Goal: Check status: Check status

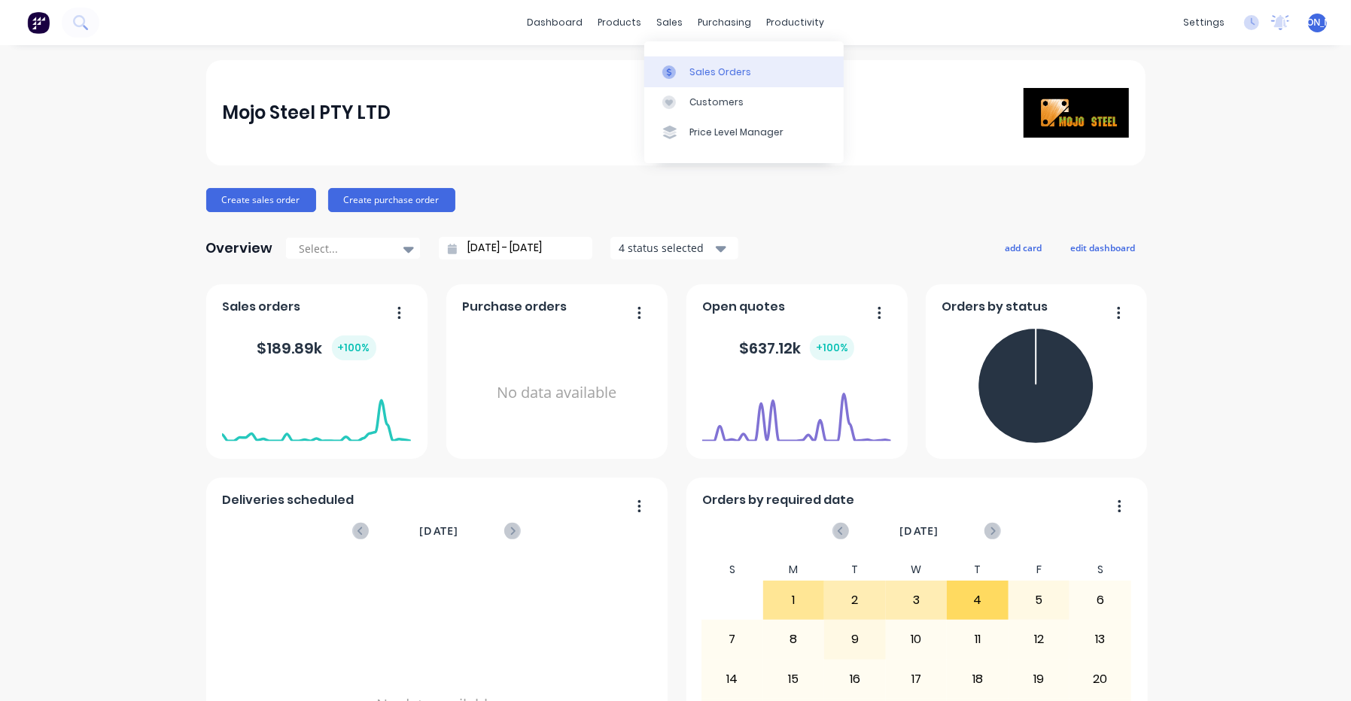
click at [700, 73] on div "Sales Orders" at bounding box center [720, 72] width 62 height 14
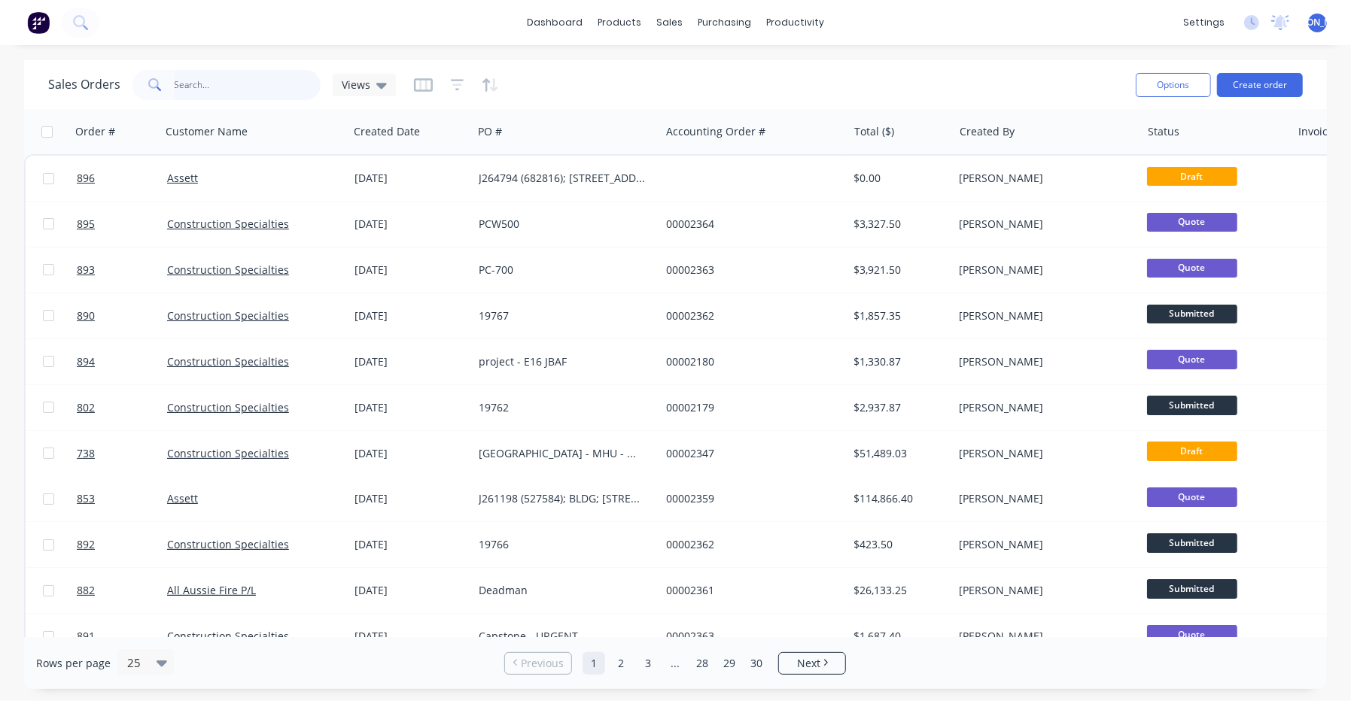
drag, startPoint x: 209, startPoint y: 91, endPoint x: 283, endPoint y: 73, distance: 75.9
click at [209, 90] on input "text" at bounding box center [248, 85] width 147 height 30
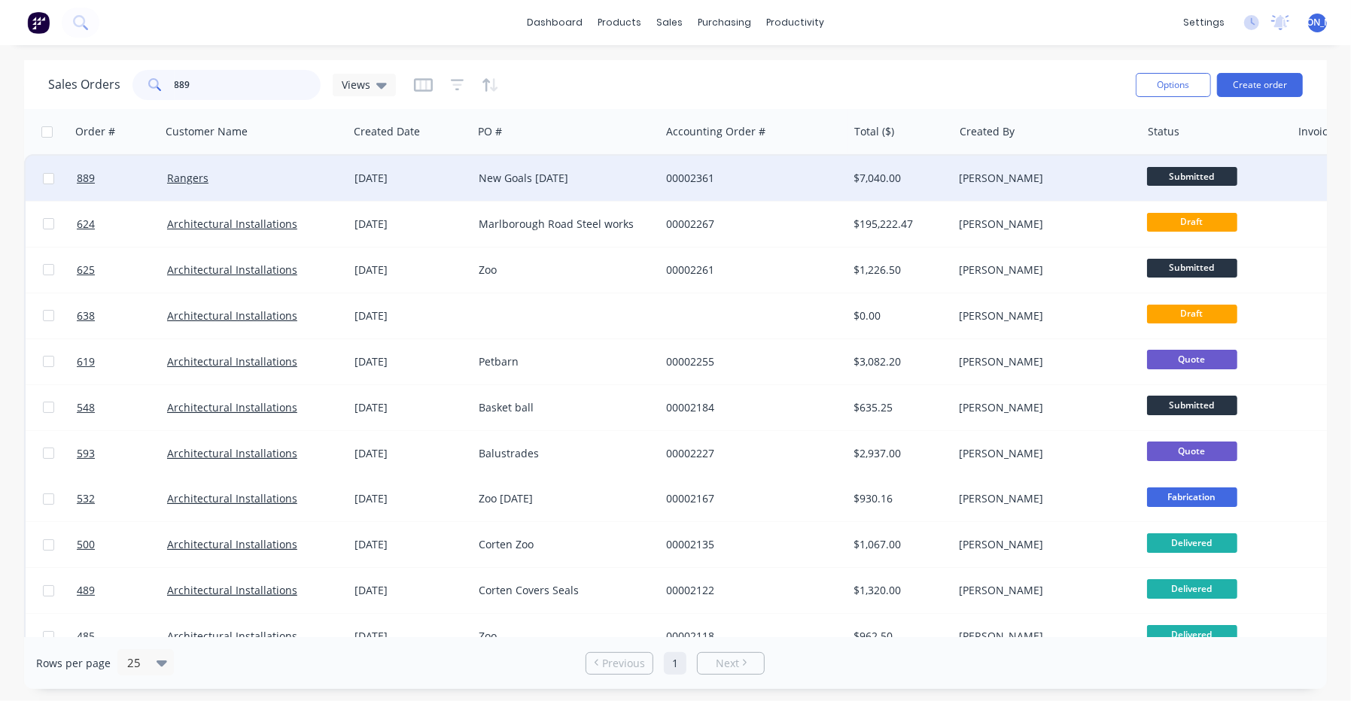
type input "889"
click at [357, 197] on div "[DATE]" at bounding box center [410, 178] width 124 height 45
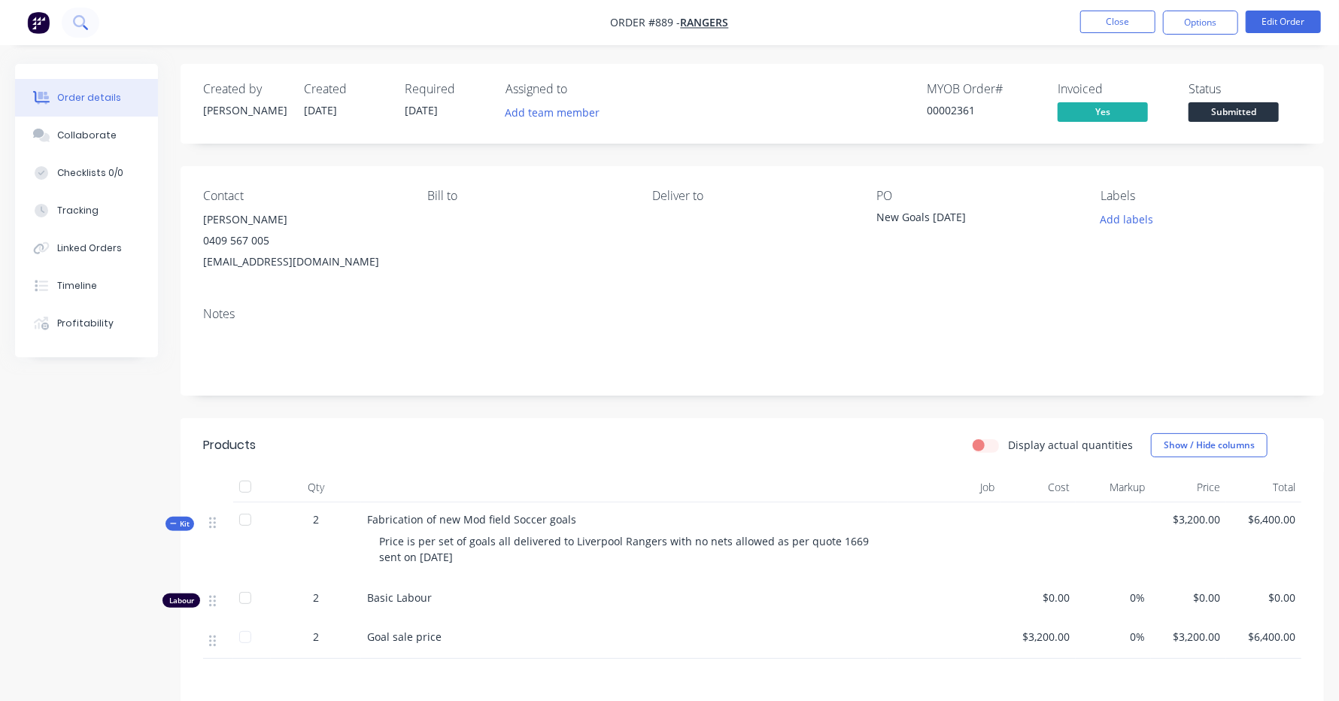
click at [86, 23] on icon at bounding box center [80, 22] width 14 height 14
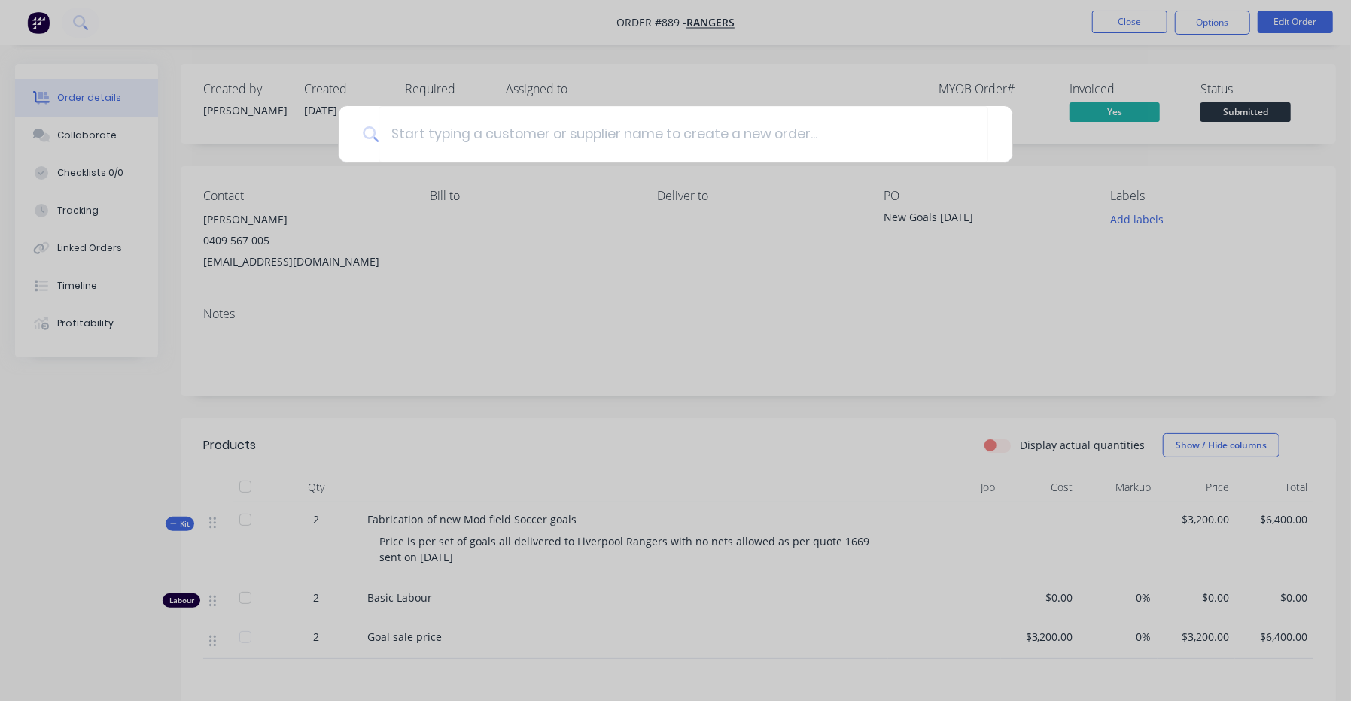
click at [1156, 29] on div at bounding box center [675, 350] width 1351 height 701
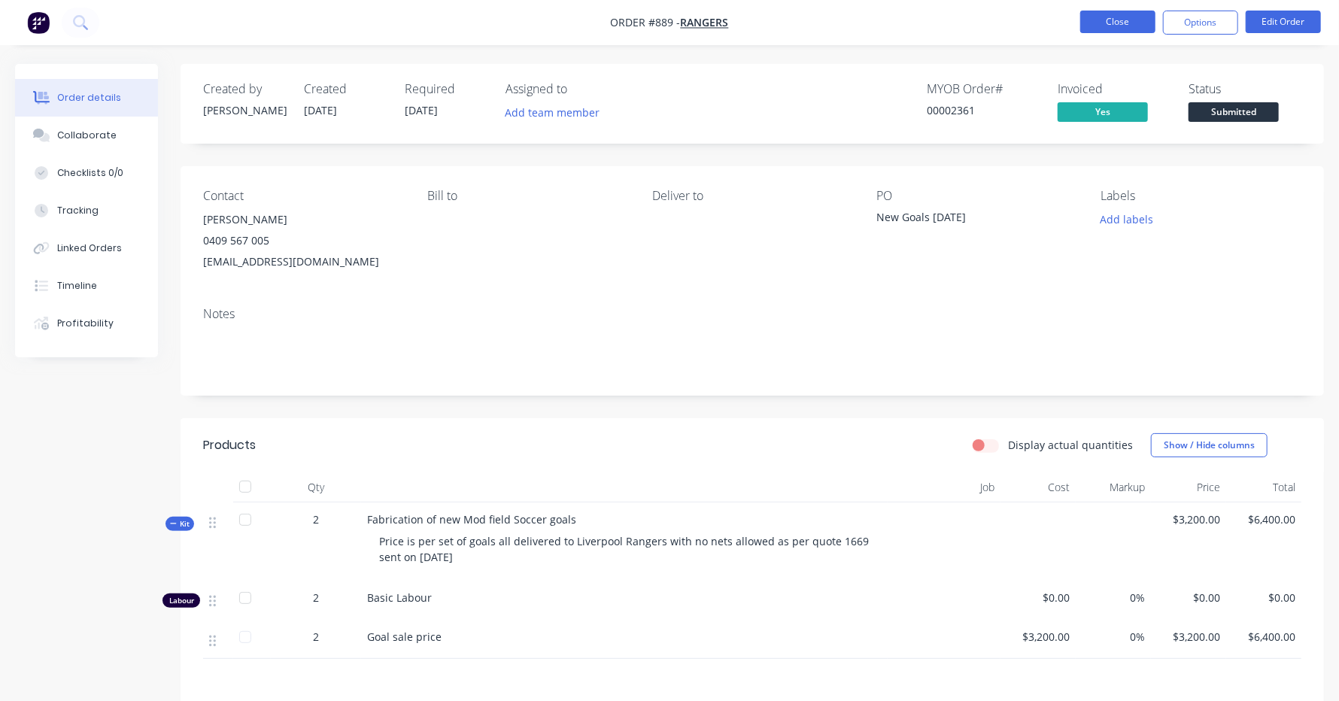
click at [1135, 29] on button "Close" at bounding box center [1117, 22] width 75 height 23
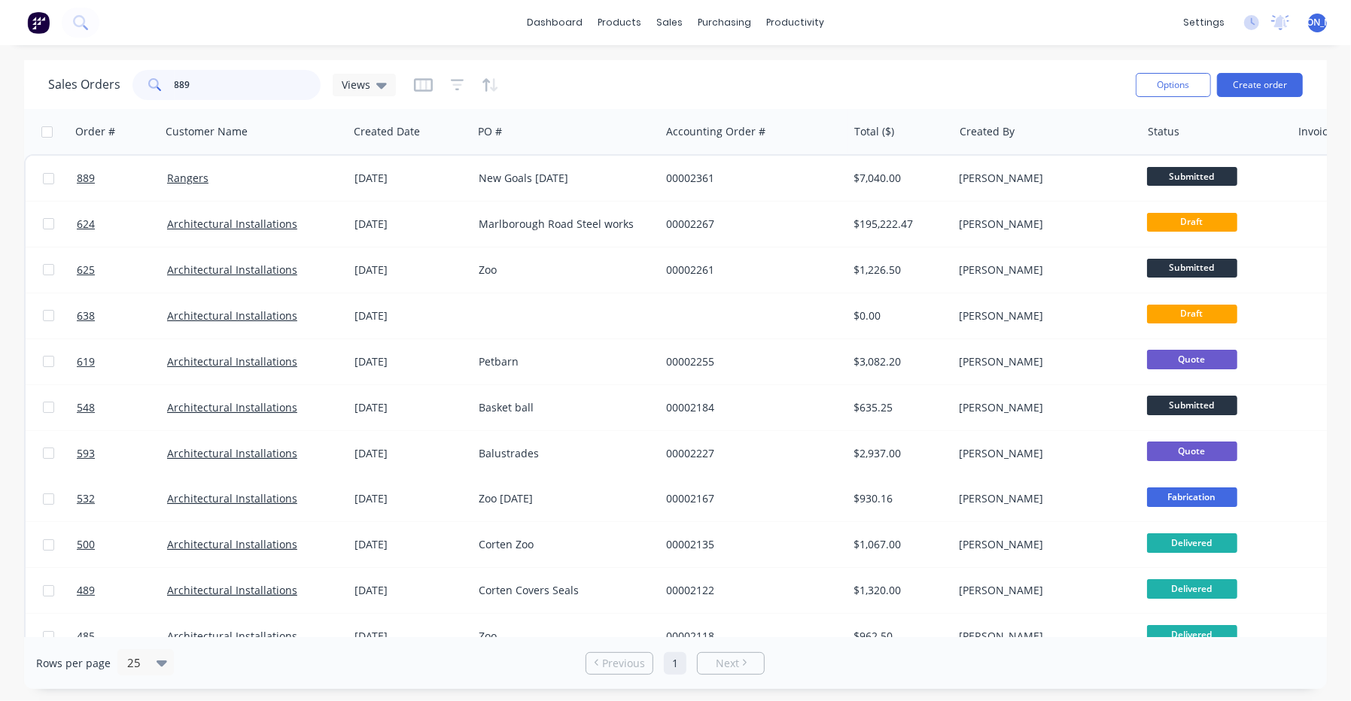
drag, startPoint x: 192, startPoint y: 84, endPoint x: 99, endPoint y: 94, distance: 93.9
click at [99, 94] on div "Sales Orders 889 Views" at bounding box center [222, 85] width 348 height 30
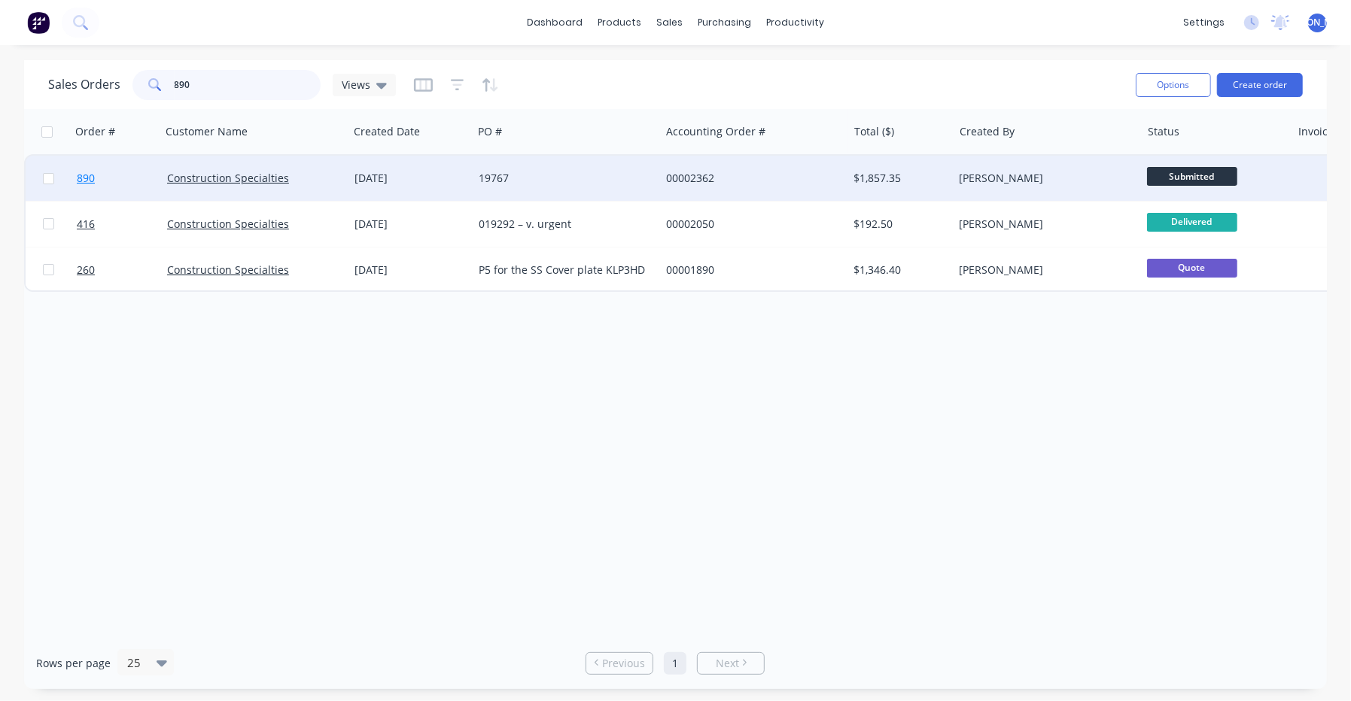
type input "890"
click at [141, 167] on link "890" at bounding box center [122, 178] width 90 height 45
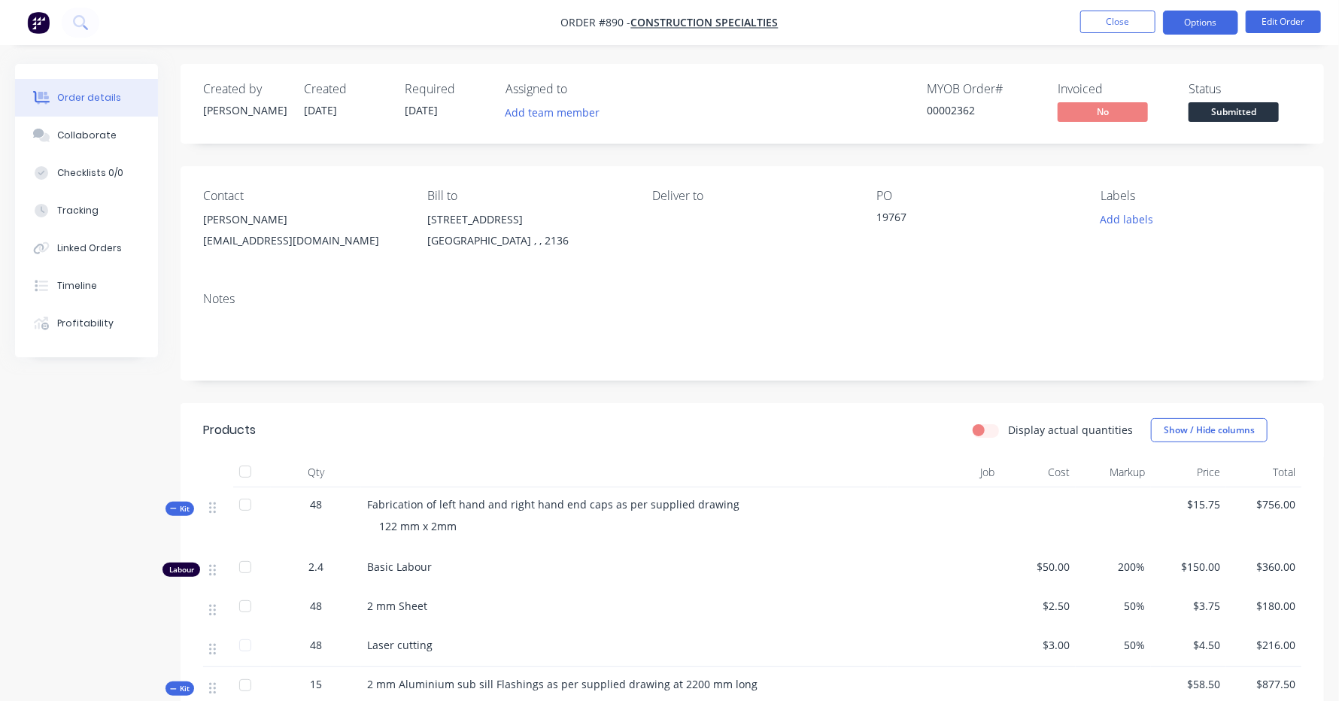
click at [1218, 17] on button "Options" at bounding box center [1200, 23] width 75 height 24
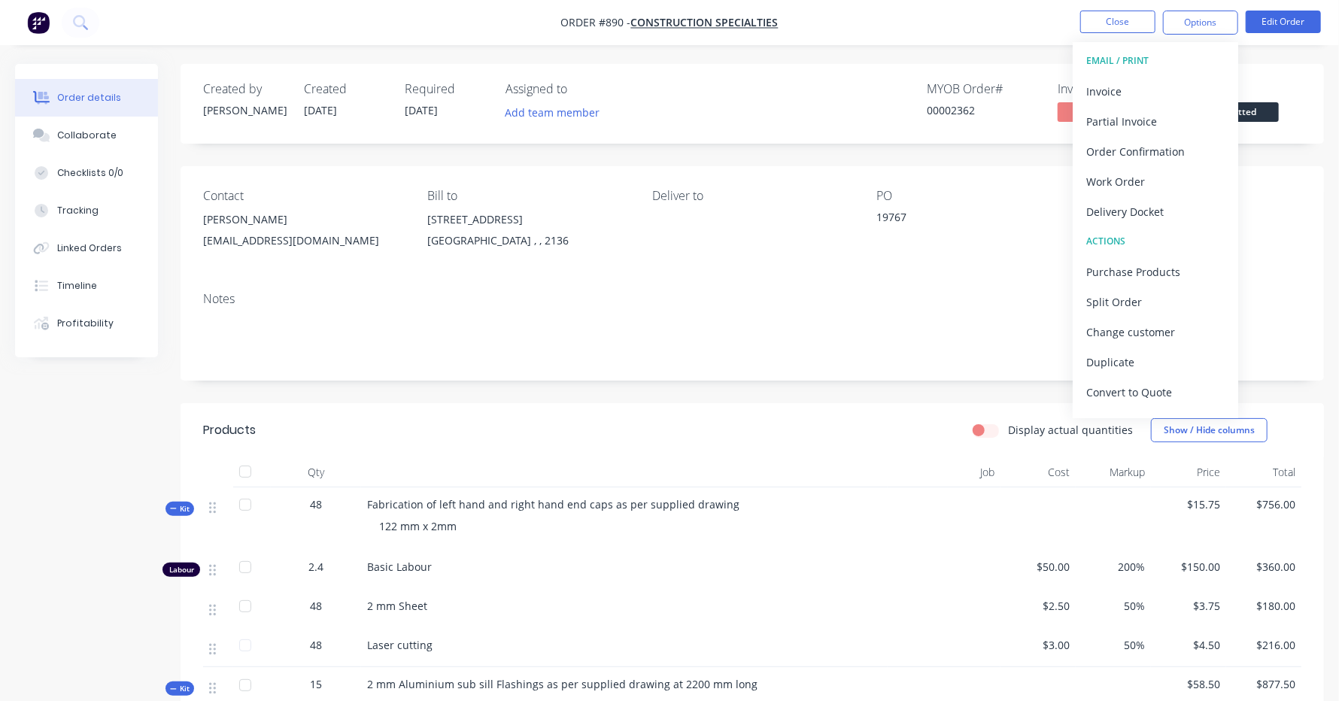
drag, startPoint x: 799, startPoint y: 131, endPoint x: 811, endPoint y: 129, distance: 12.1
click at [804, 131] on div "Created by Michael Created 09/09/25 Required 04/09/25 Assigned to Add team memb…" at bounding box center [753, 104] width 1144 height 80
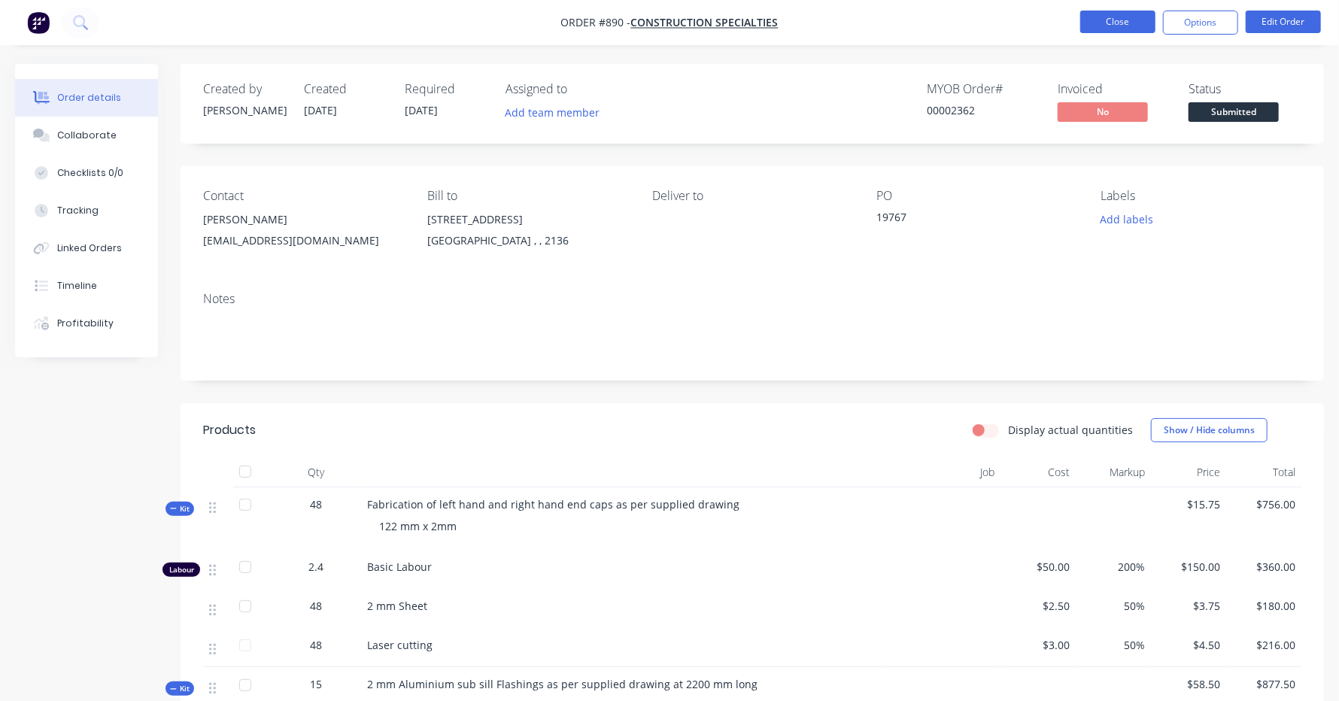
click at [1111, 22] on button "Close" at bounding box center [1117, 22] width 75 height 23
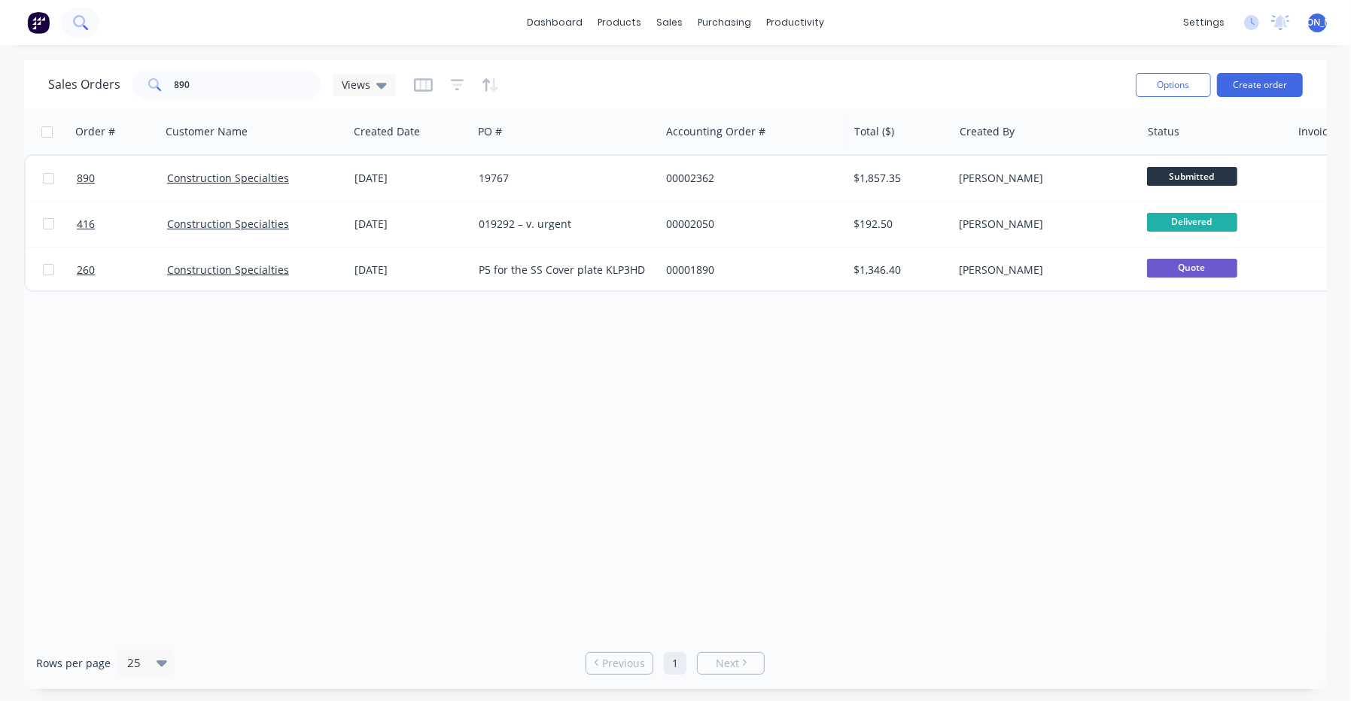
click at [72, 29] on button at bounding box center [81, 23] width 38 height 30
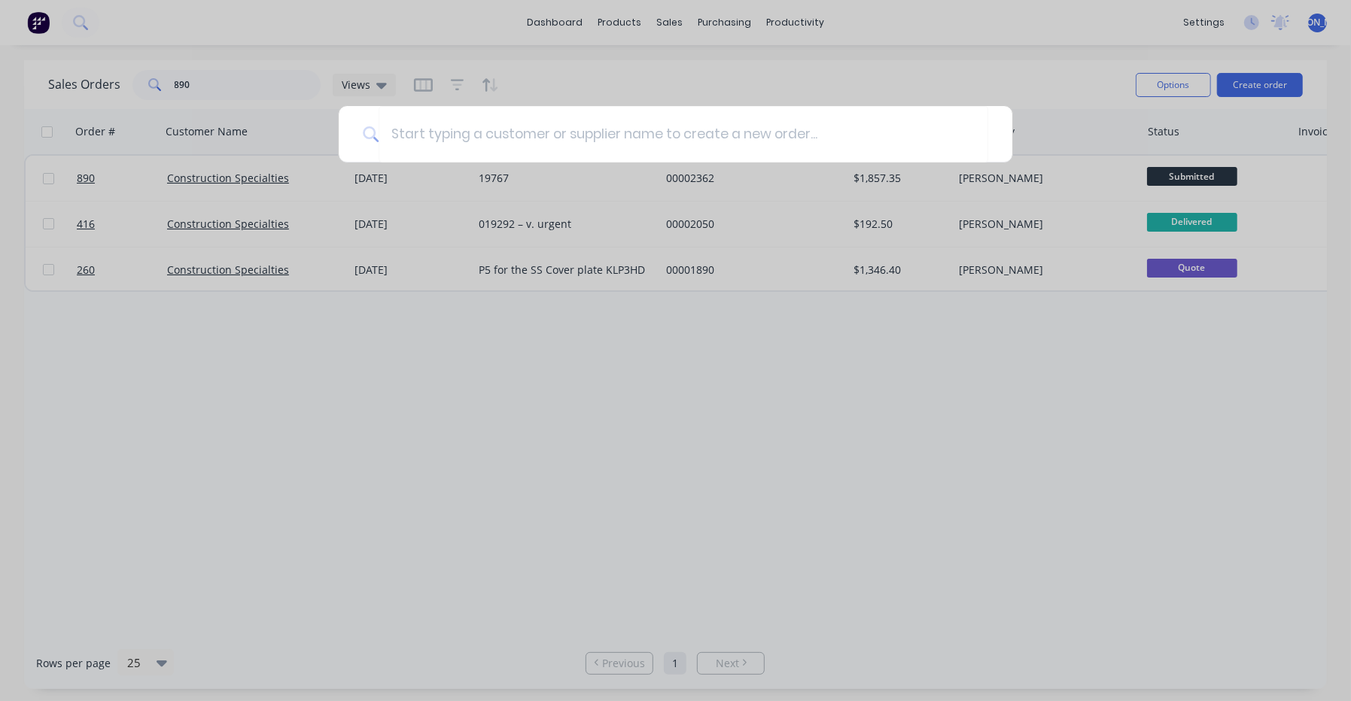
drag, startPoint x: 220, startPoint y: 92, endPoint x: 219, endPoint y: 75, distance: 16.6
click at [220, 90] on div at bounding box center [675, 350] width 1351 height 701
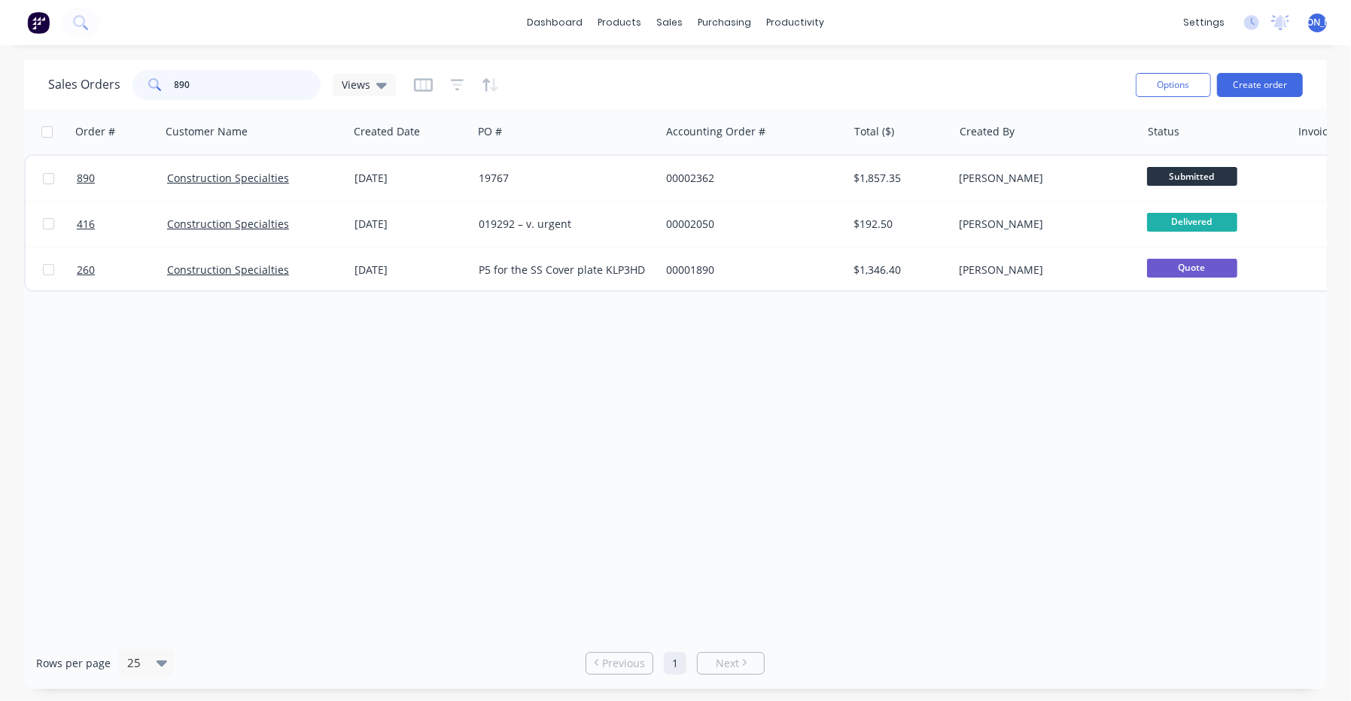
click at [218, 75] on input "890" at bounding box center [248, 85] width 147 height 30
type input "892"
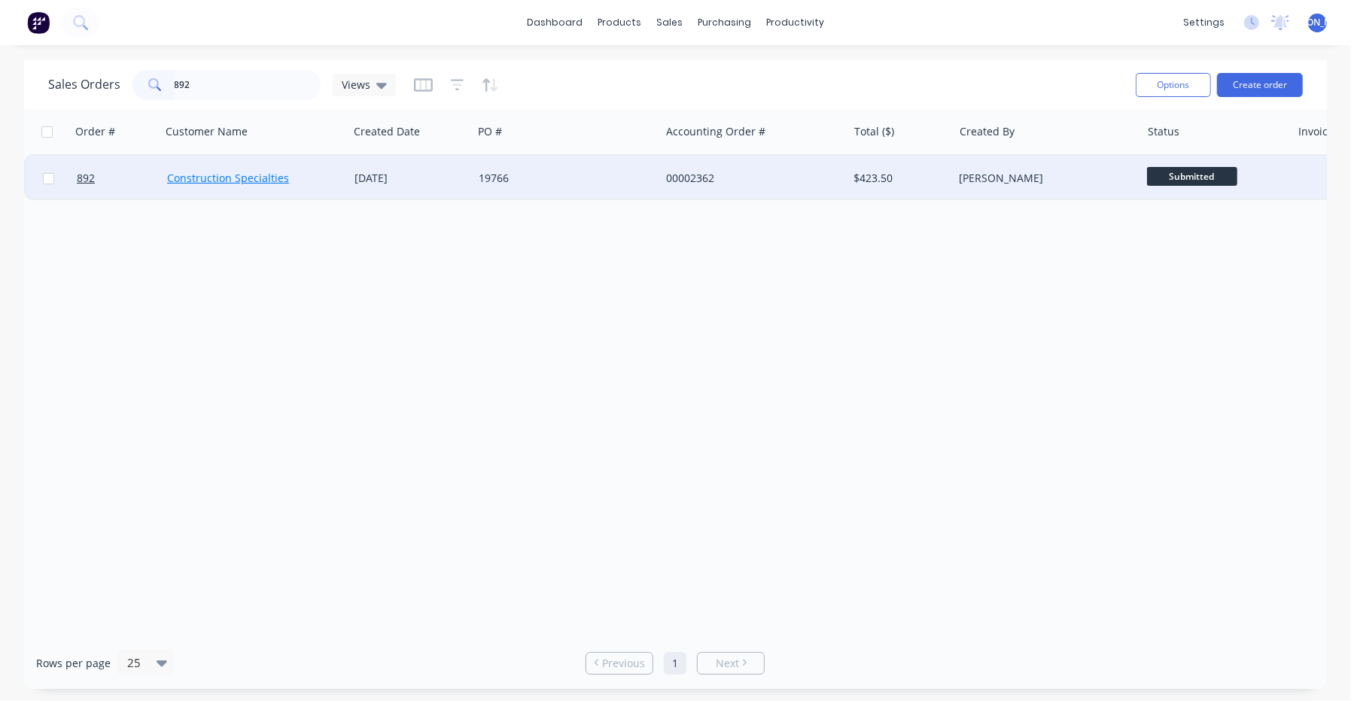
click at [220, 176] on link "Construction Specialties" at bounding box center [228, 178] width 122 height 14
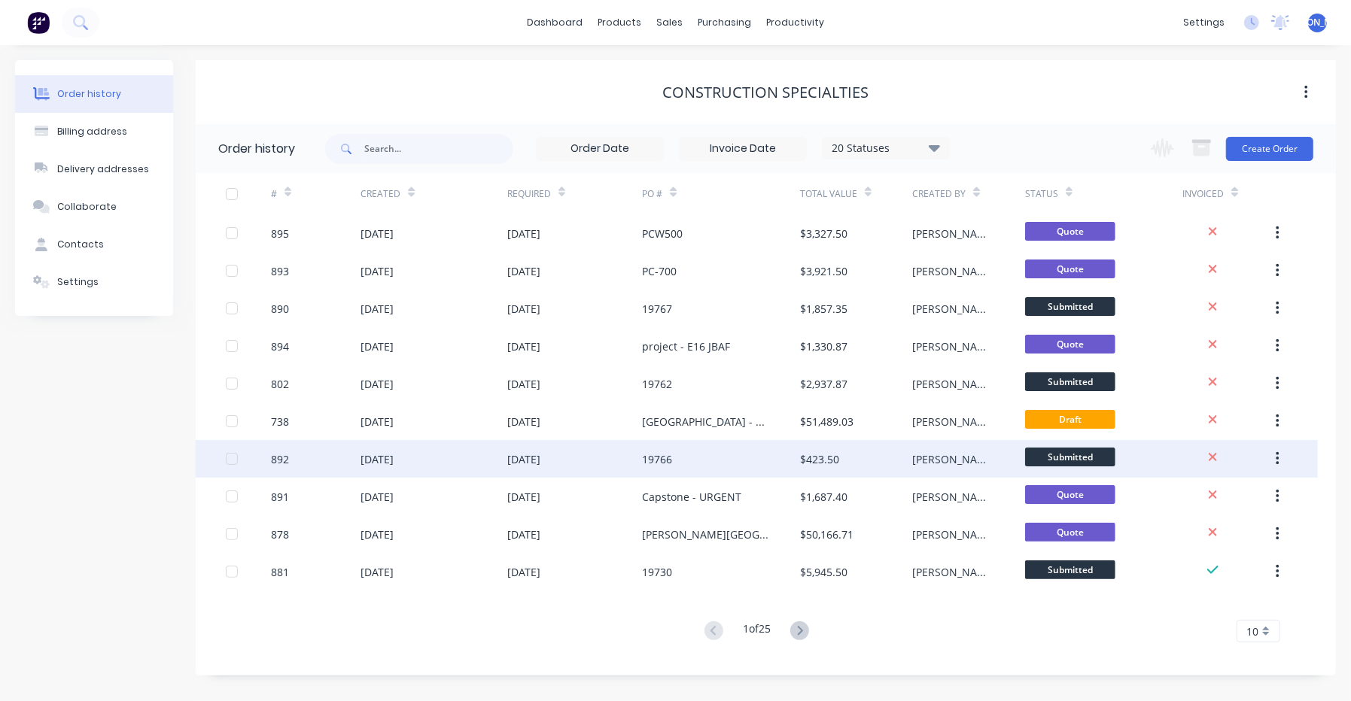
click at [444, 444] on div "[DATE]" at bounding box center [433, 459] width 146 height 38
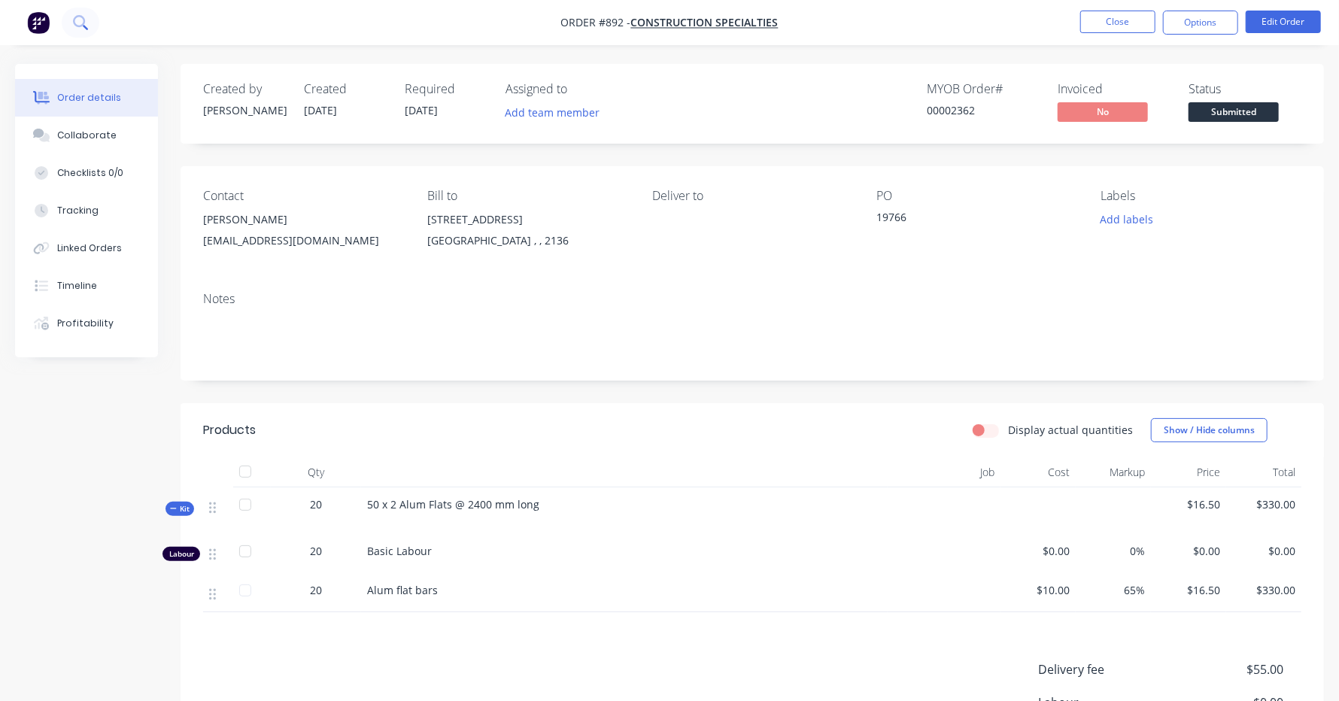
click at [86, 26] on icon at bounding box center [80, 22] width 14 height 14
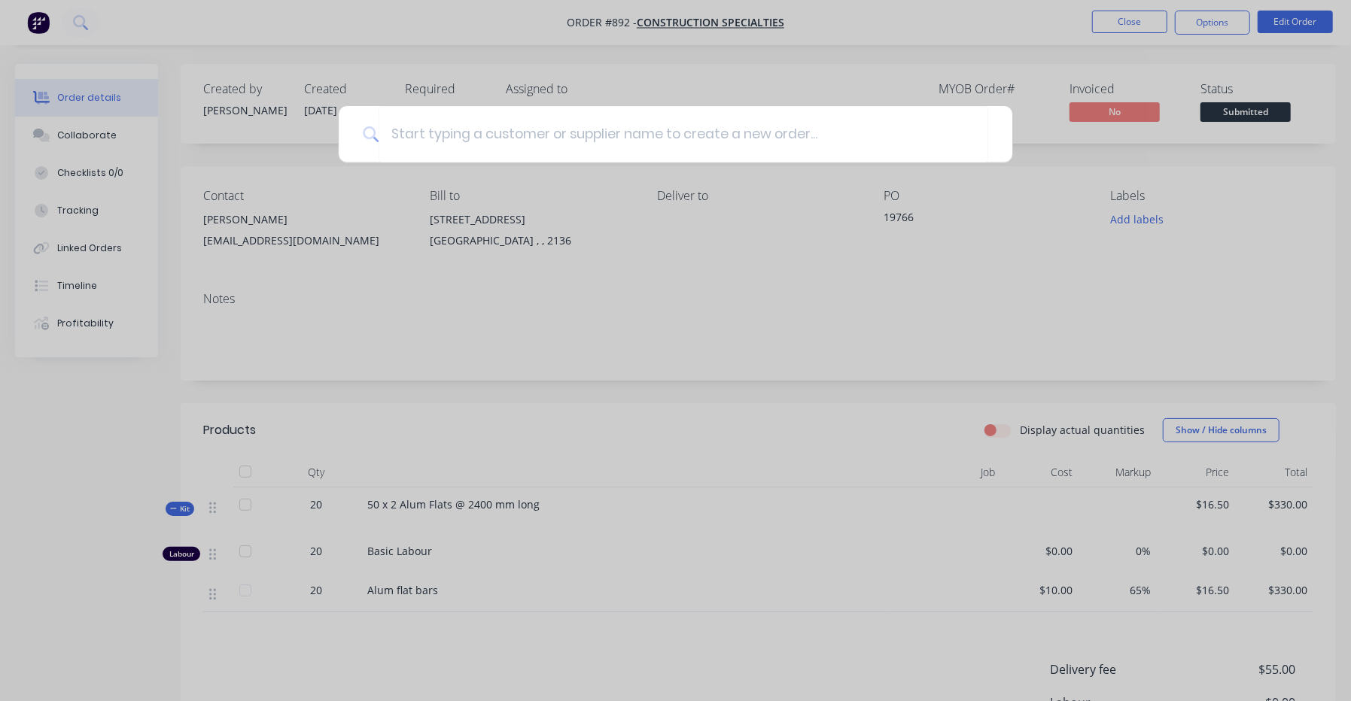
drag, startPoint x: 936, startPoint y: 53, endPoint x: 1000, endPoint y: 30, distance: 67.8
click at [937, 53] on div at bounding box center [675, 350] width 1351 height 701
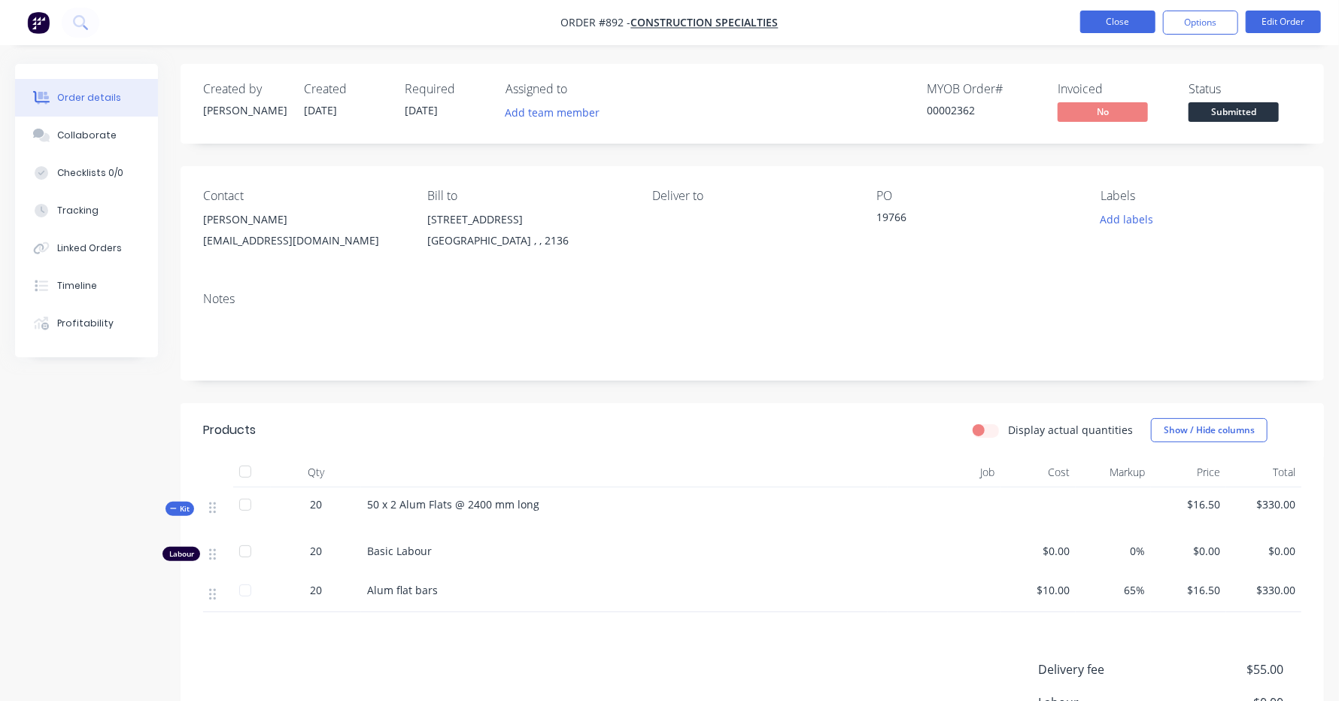
click at [1120, 17] on button "Close" at bounding box center [1117, 22] width 75 height 23
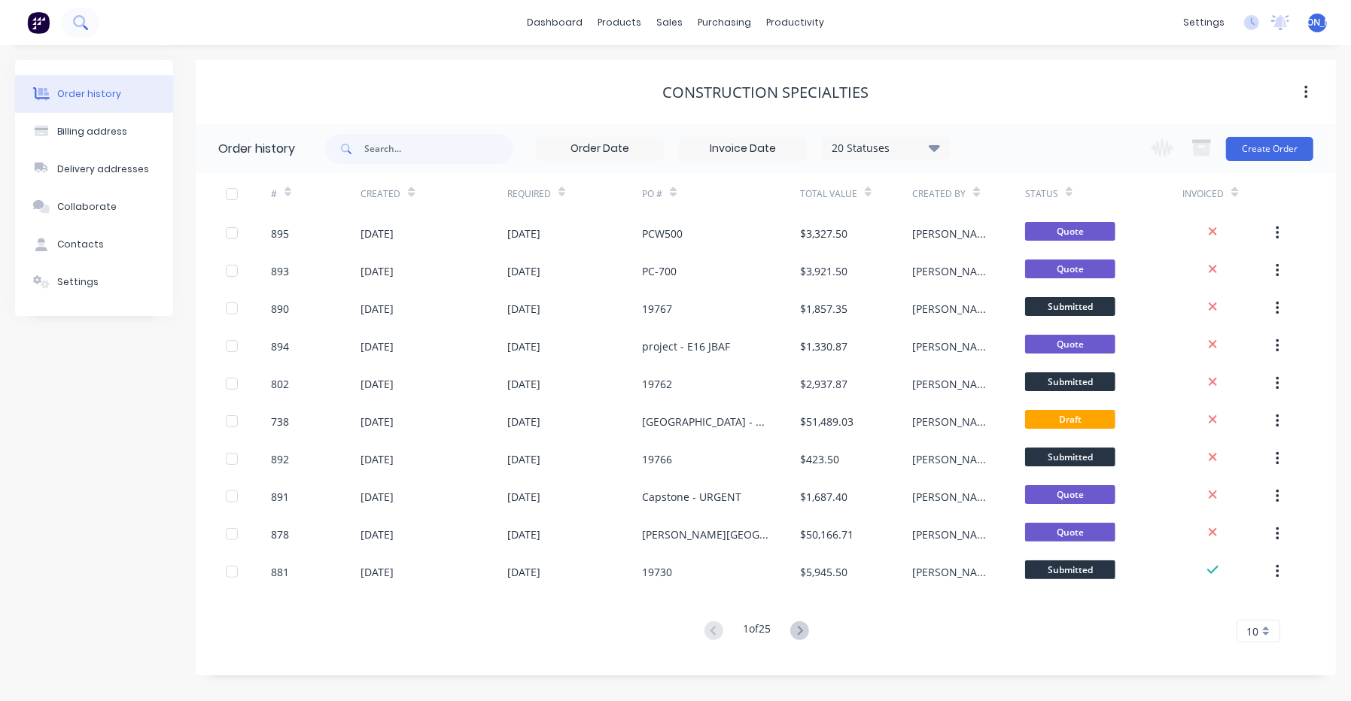
click at [85, 19] on icon at bounding box center [80, 22] width 14 height 14
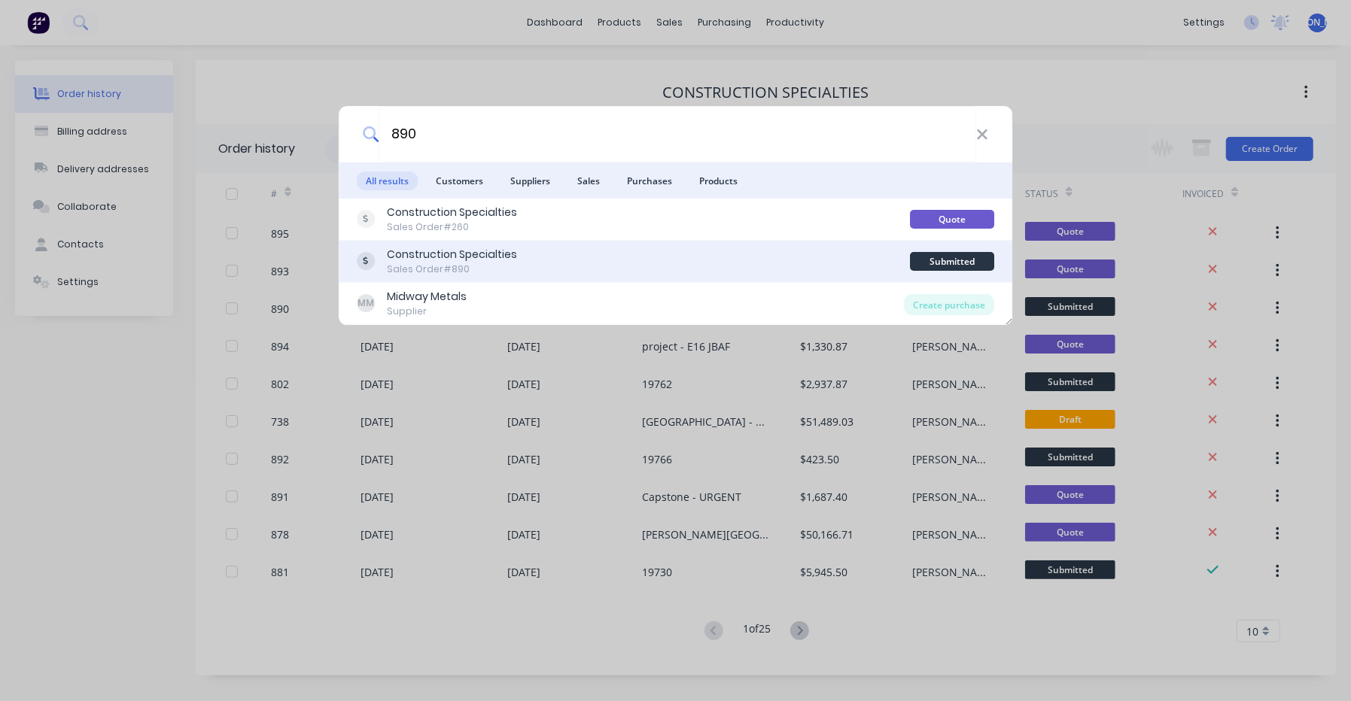
type input "890"
click at [476, 264] on div "Sales Order #890" at bounding box center [452, 270] width 130 height 14
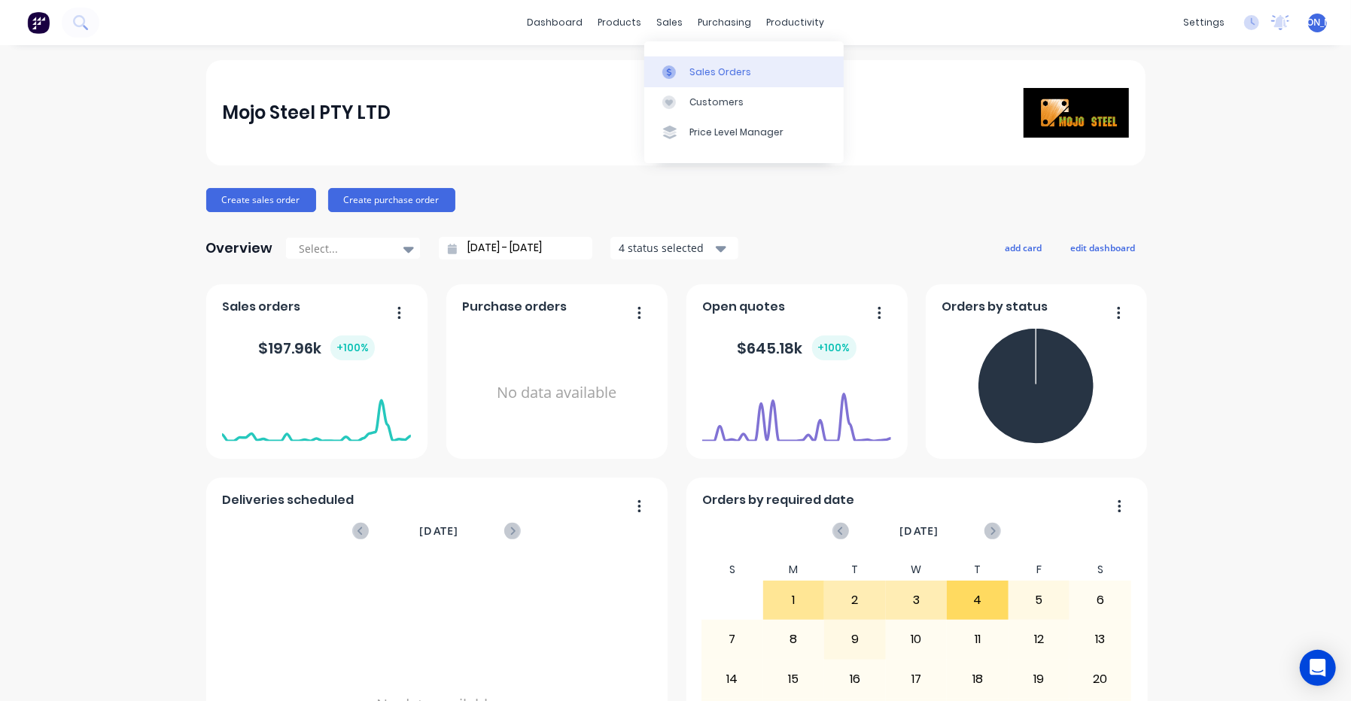
click at [674, 71] on icon at bounding box center [669, 72] width 14 height 14
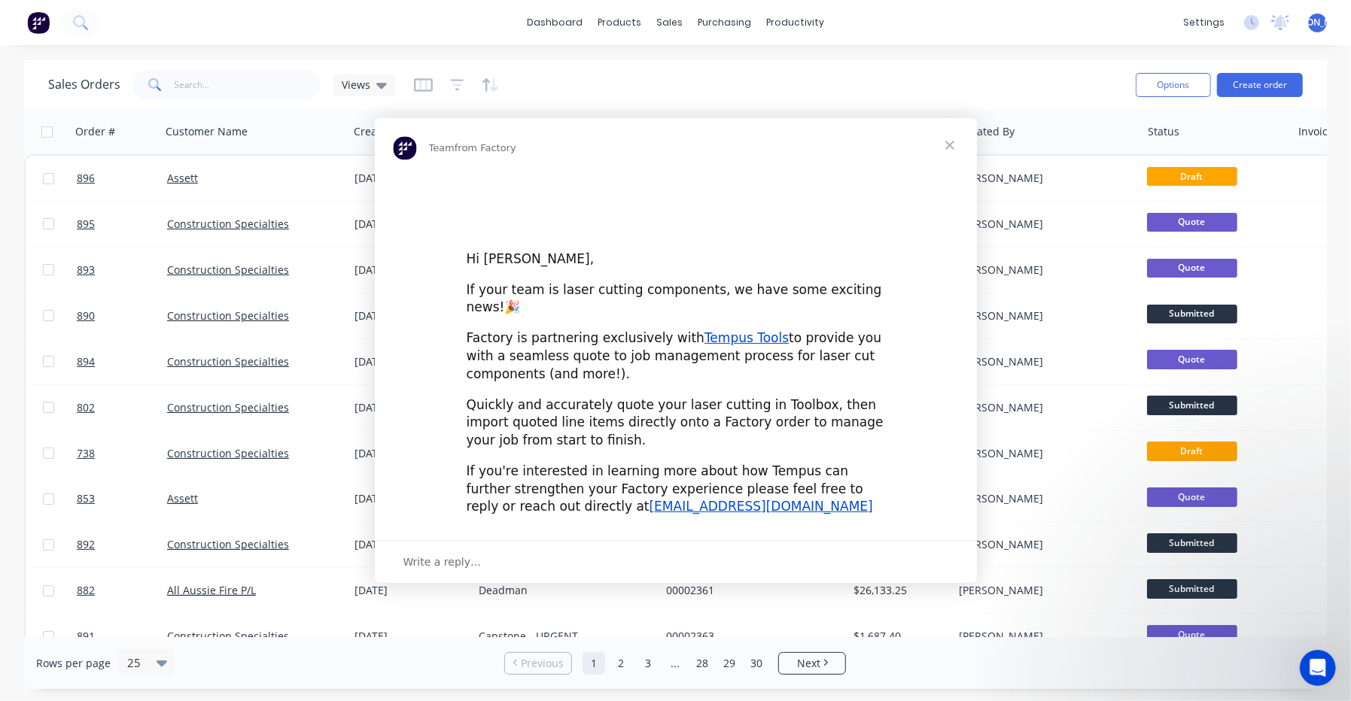
click at [211, 71] on div "Intercom messenger" at bounding box center [675, 350] width 1351 height 701
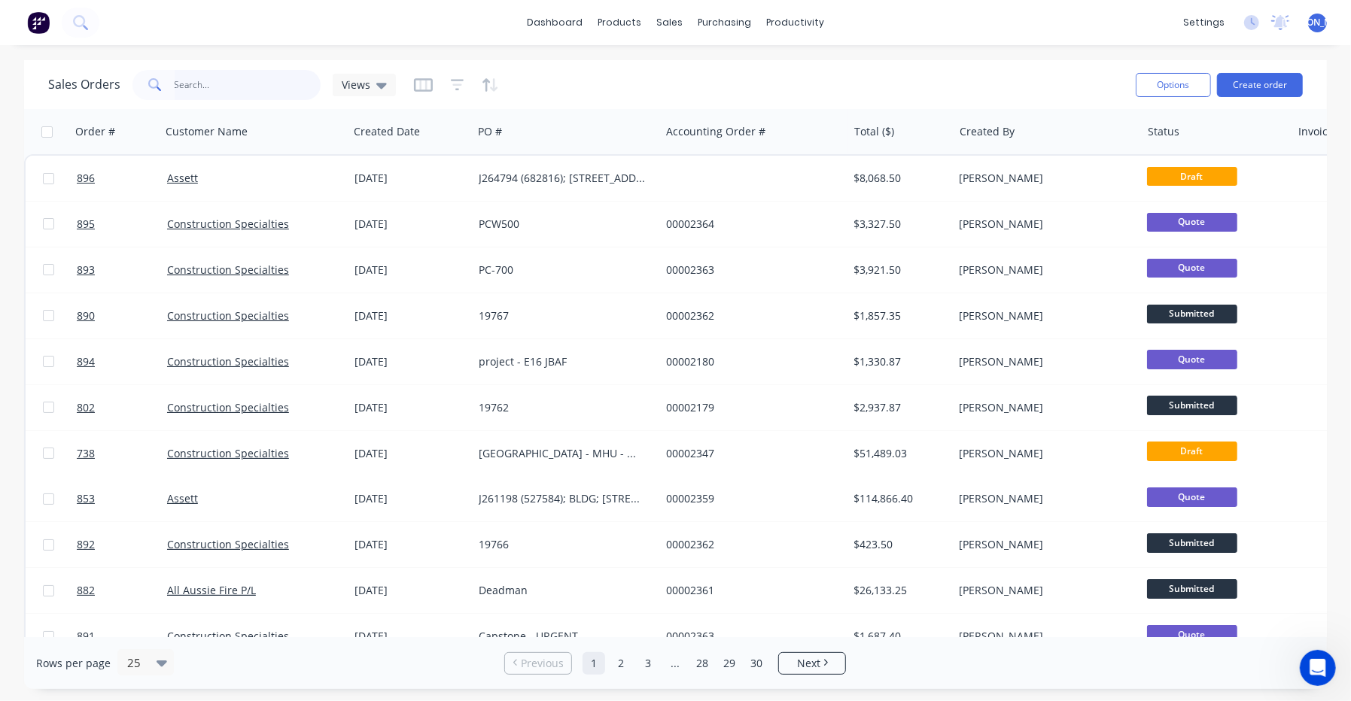
click at [214, 71] on input "text" at bounding box center [248, 85] width 147 height 30
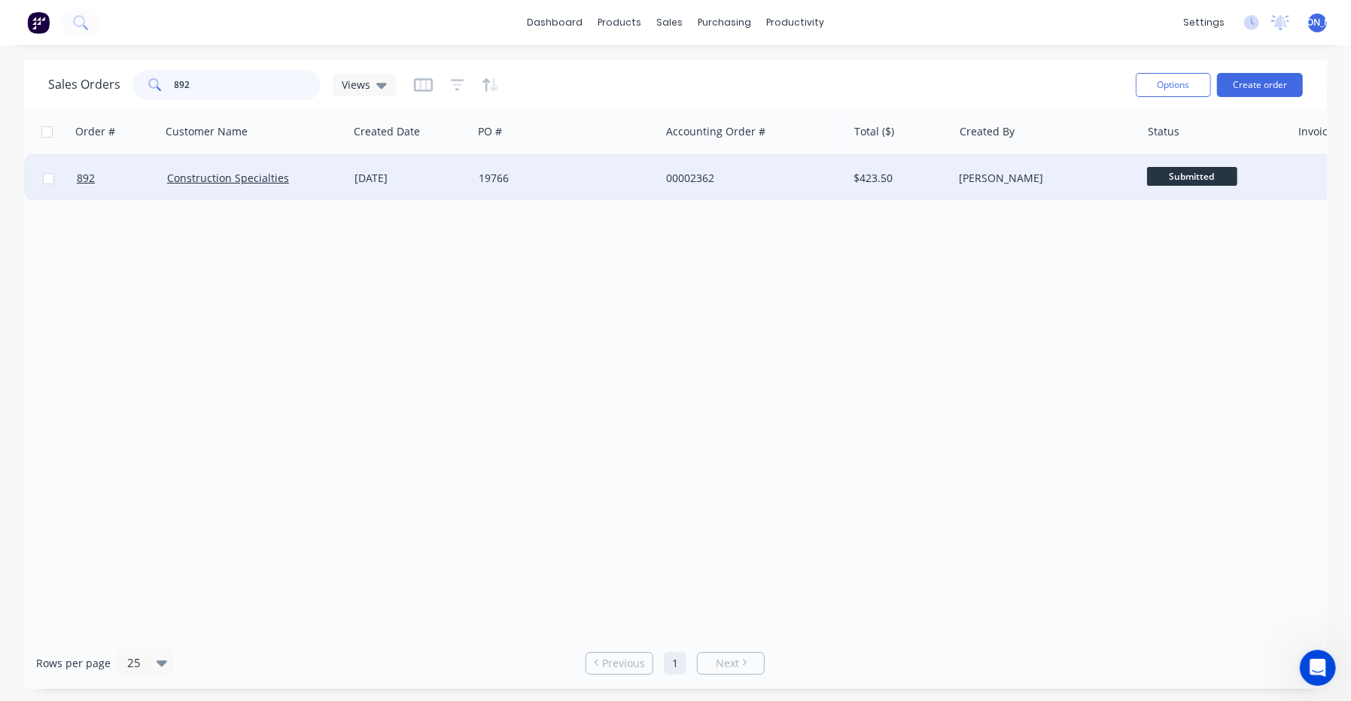
type input "892"
click at [223, 185] on div "Construction Specialties" at bounding box center [250, 178] width 167 height 15
